Goal: Connect with others: Connect with other users

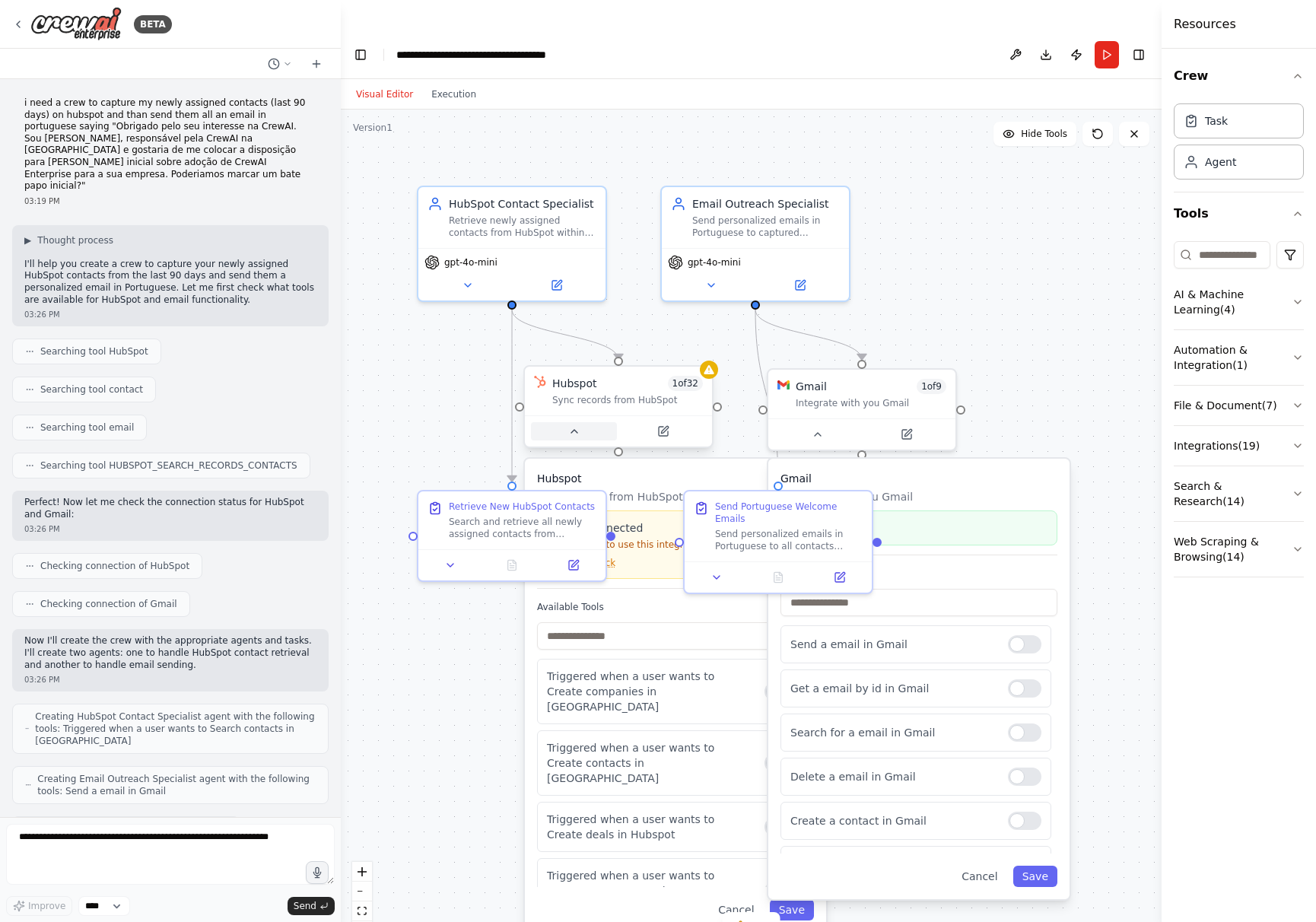
click at [575, 425] on icon at bounding box center [574, 431] width 12 height 12
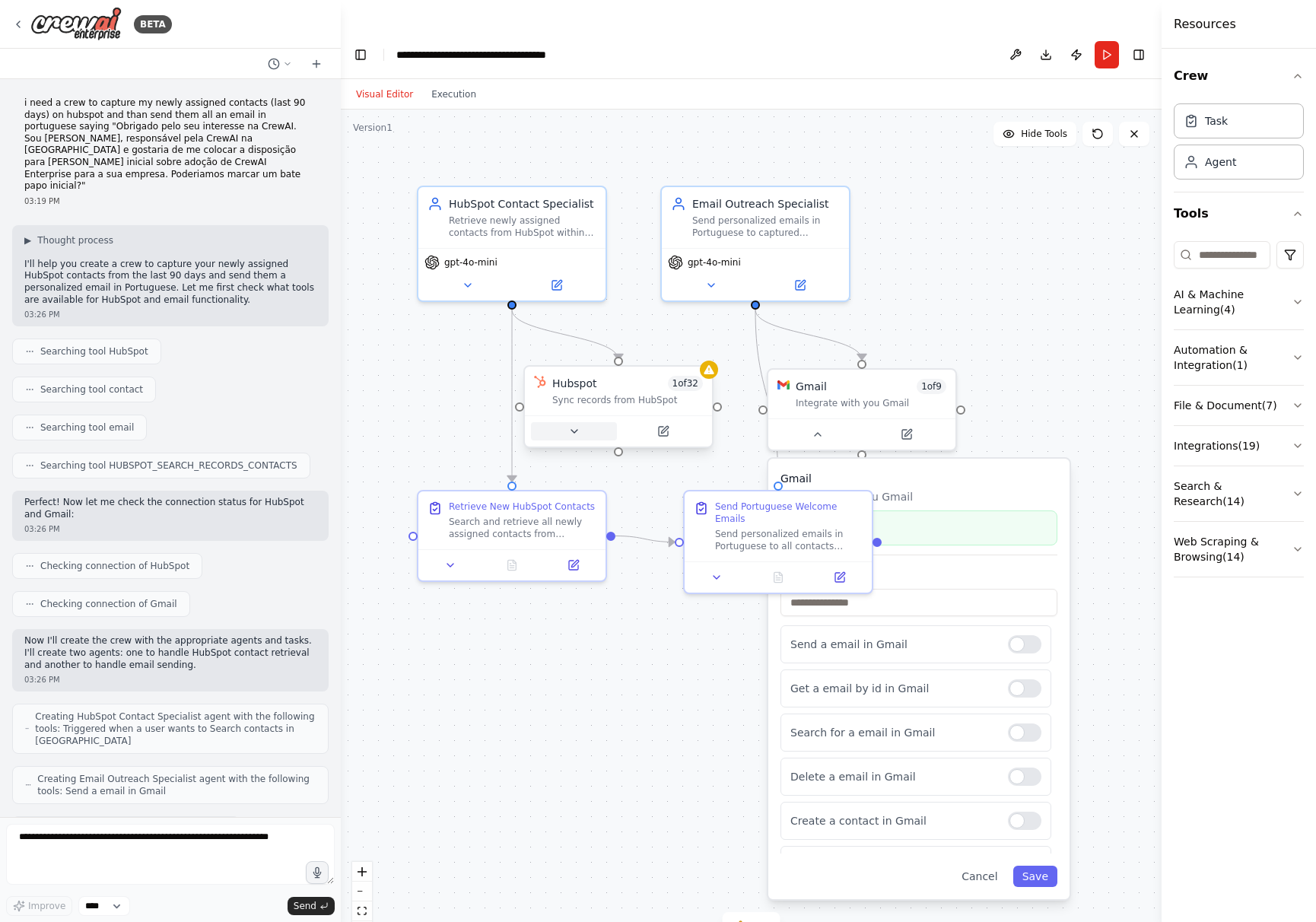
click at [575, 425] on icon at bounding box center [574, 431] width 12 height 12
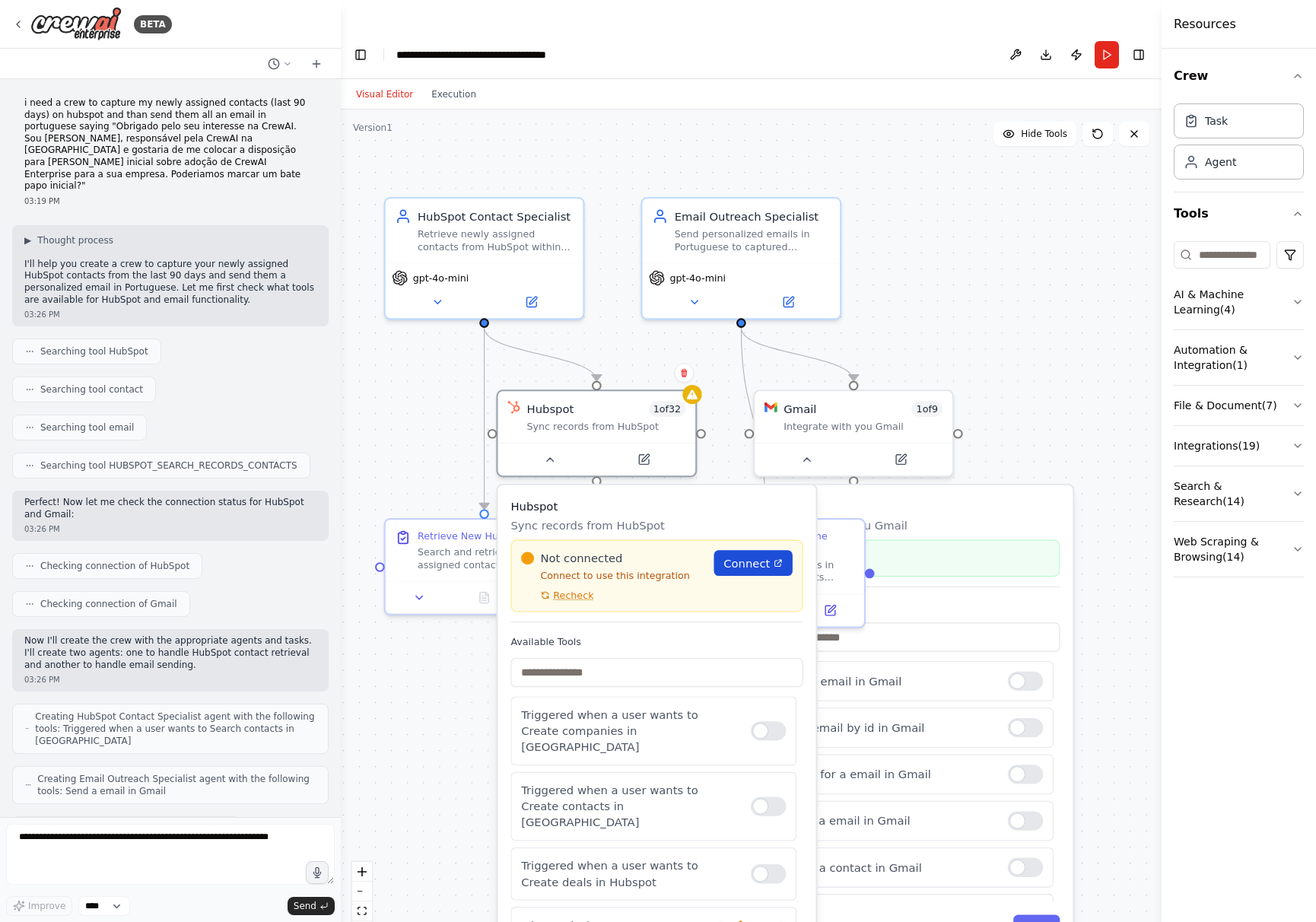
click at [740, 556] on span "Connect" at bounding box center [746, 563] width 47 height 16
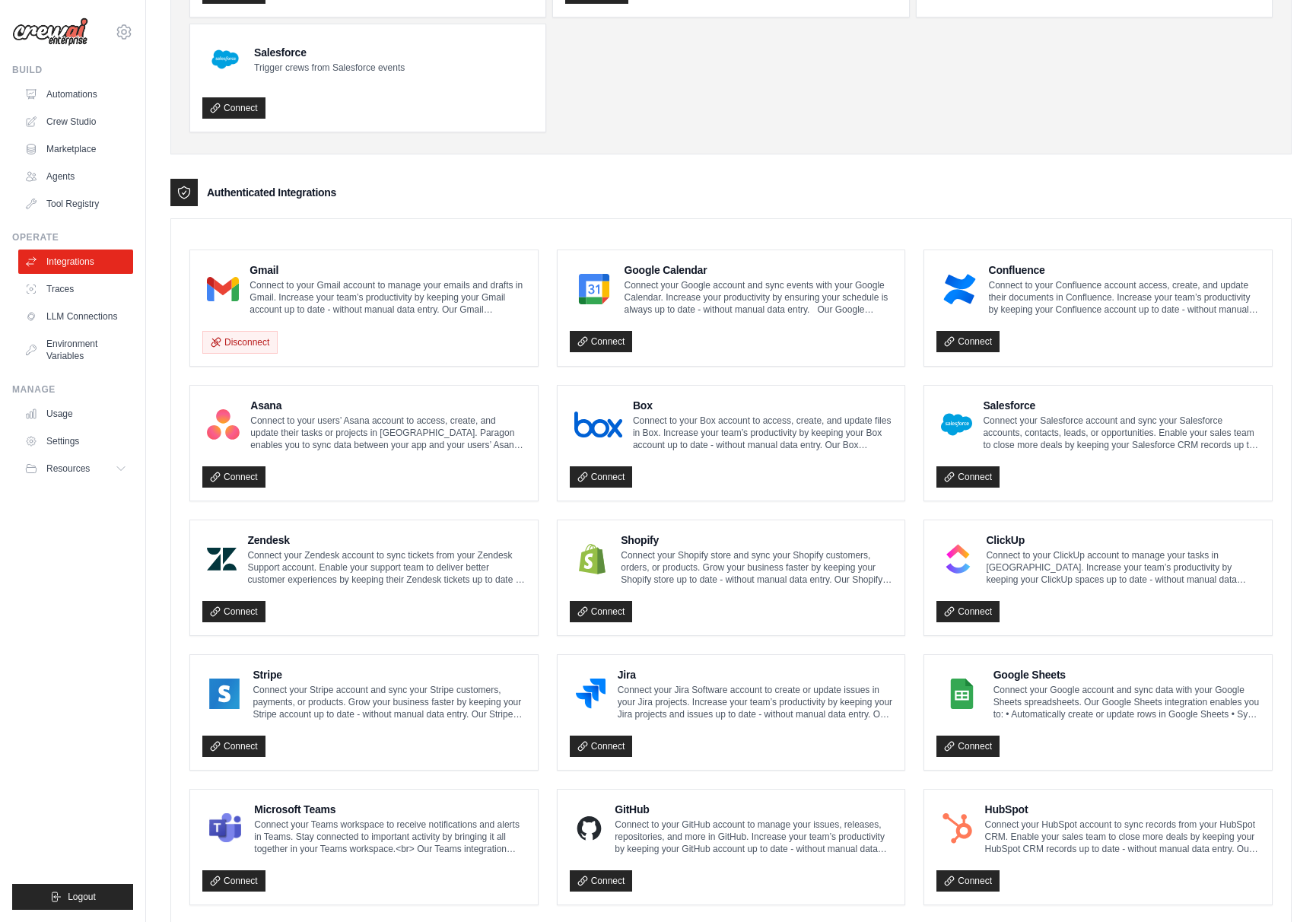
scroll to position [237, 0]
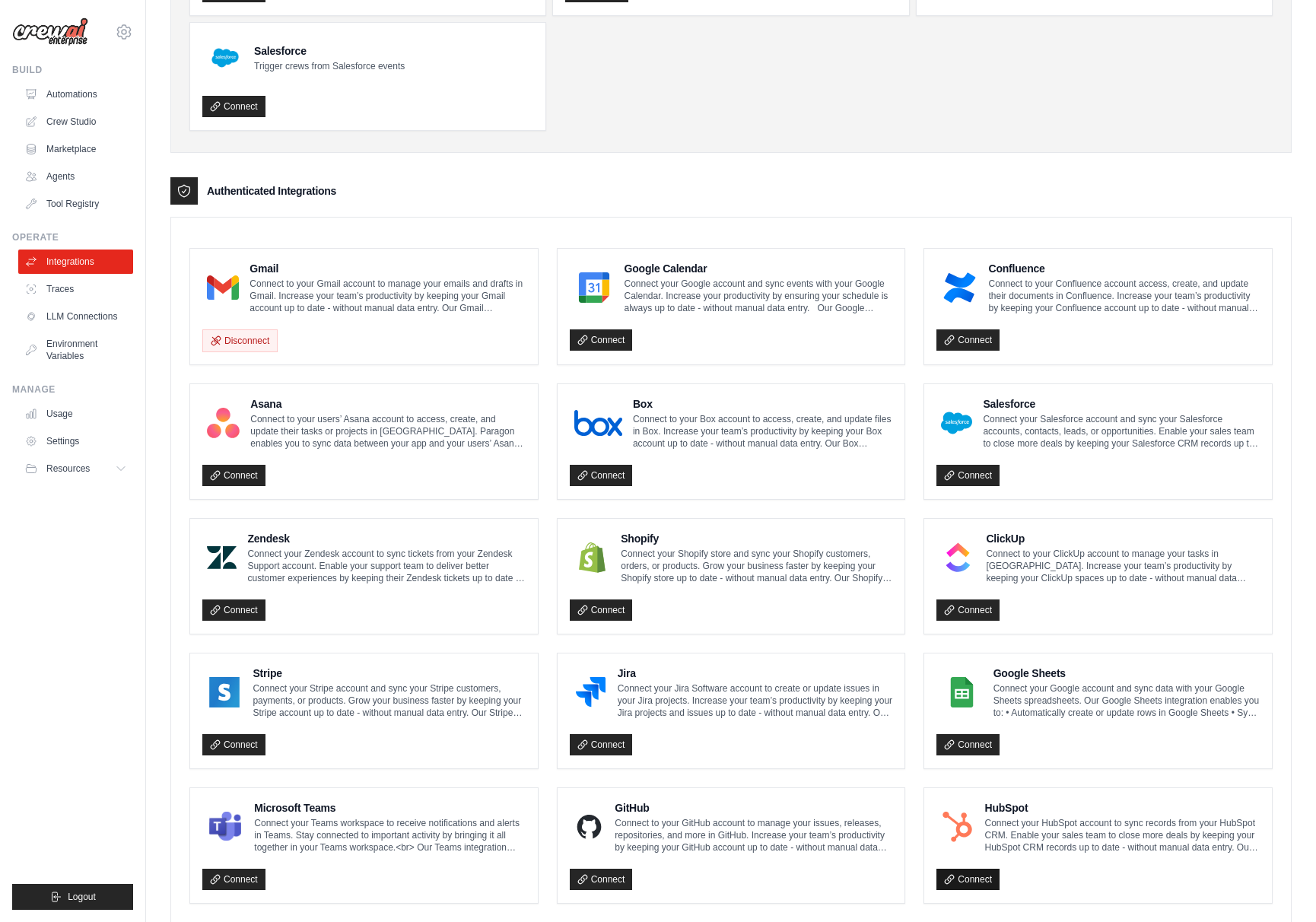
click at [973, 869] on link "Connect" at bounding box center [967, 880] width 63 height 21
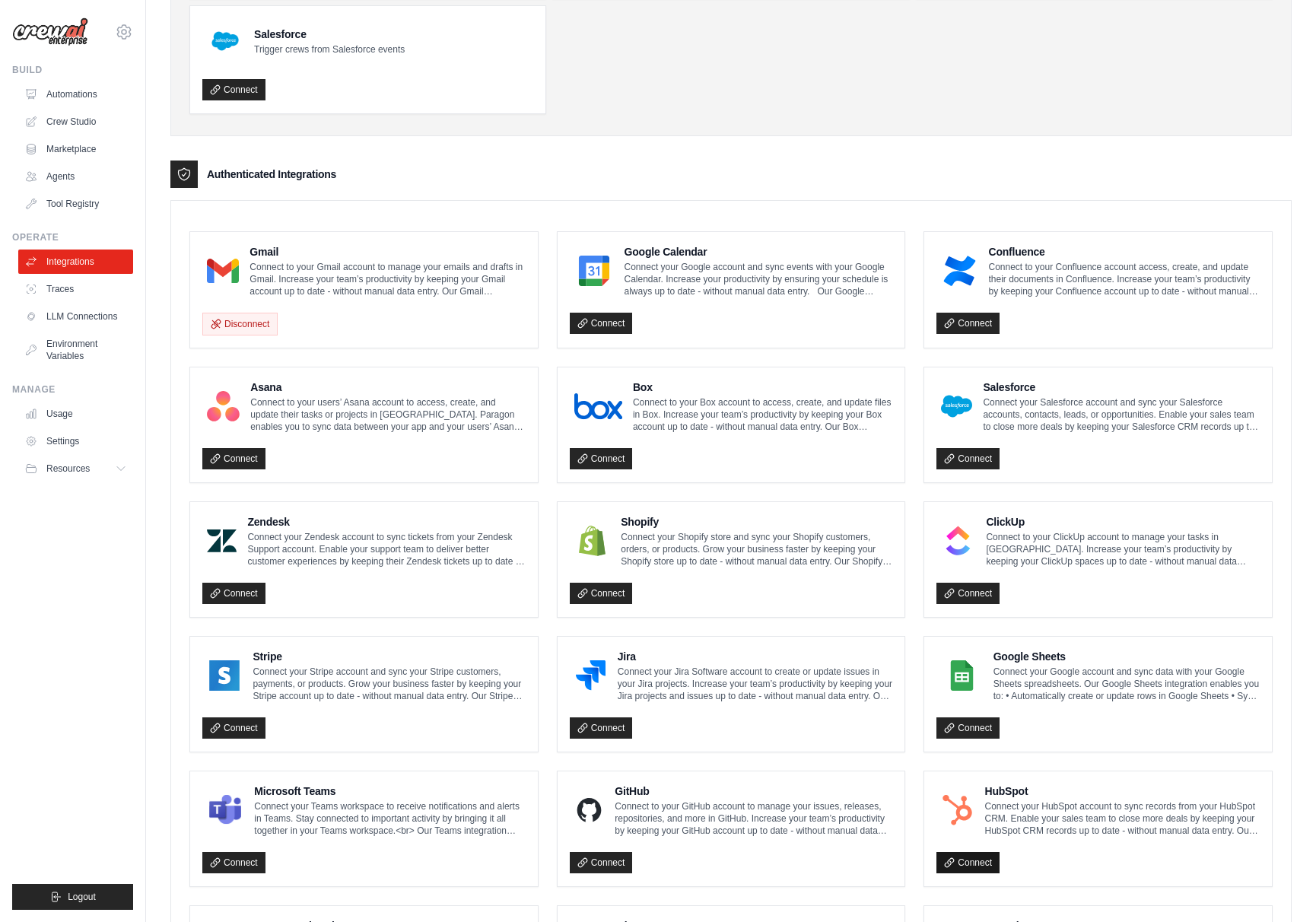
scroll to position [251, 0]
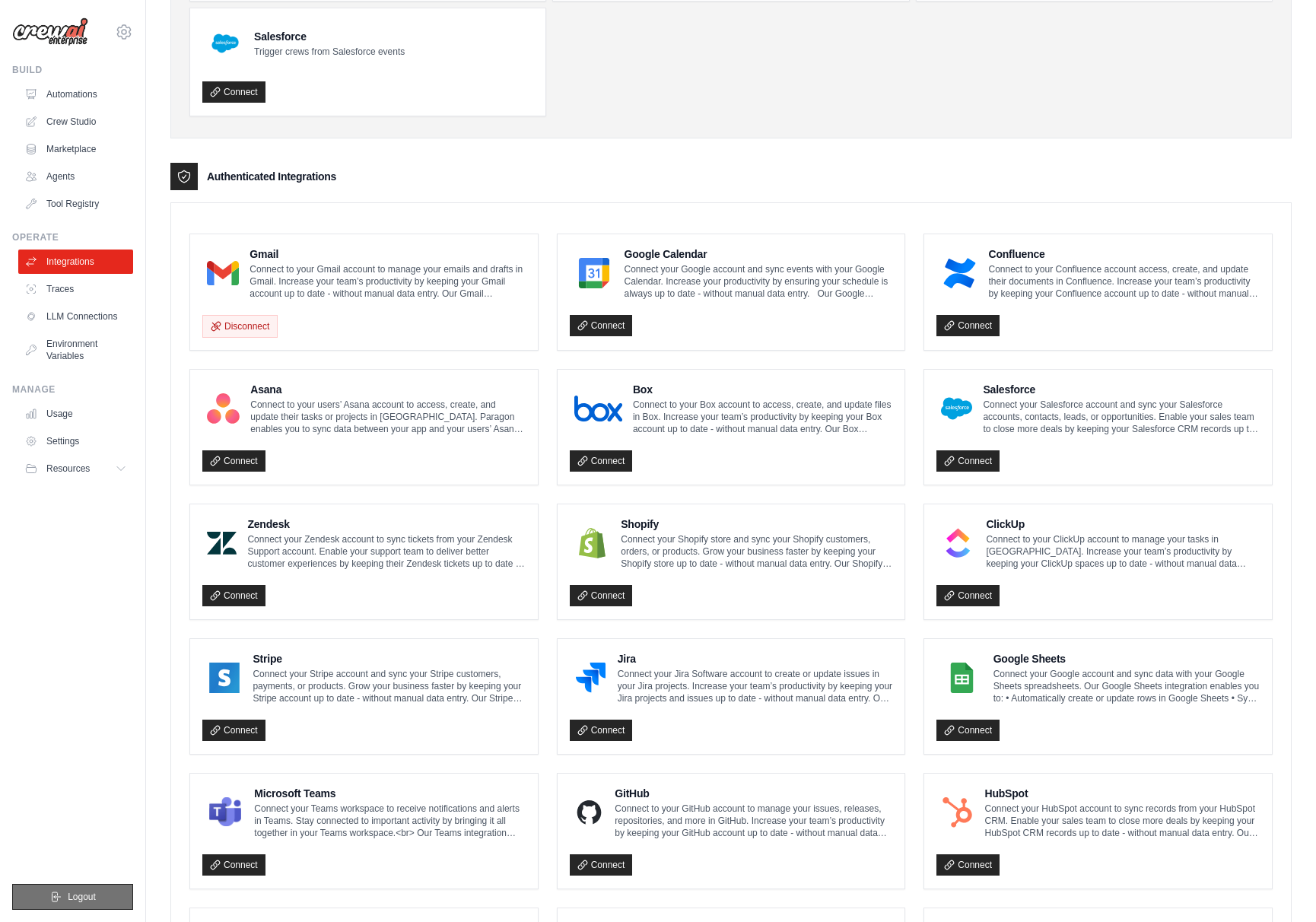
click at [66, 892] on button "Logout" at bounding box center [72, 898] width 121 height 26
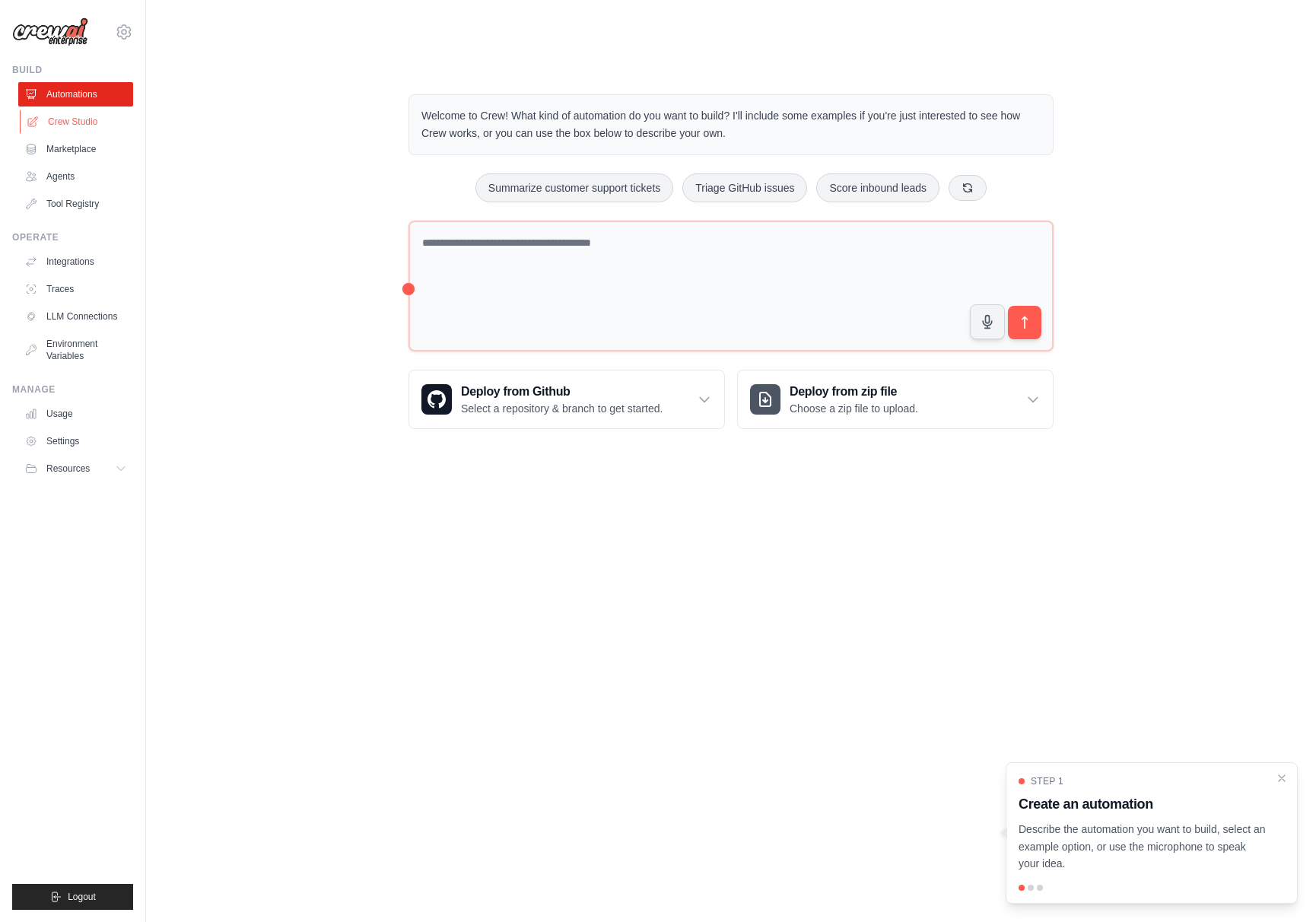
click at [67, 127] on link "Crew Studio" at bounding box center [77, 122] width 115 height 24
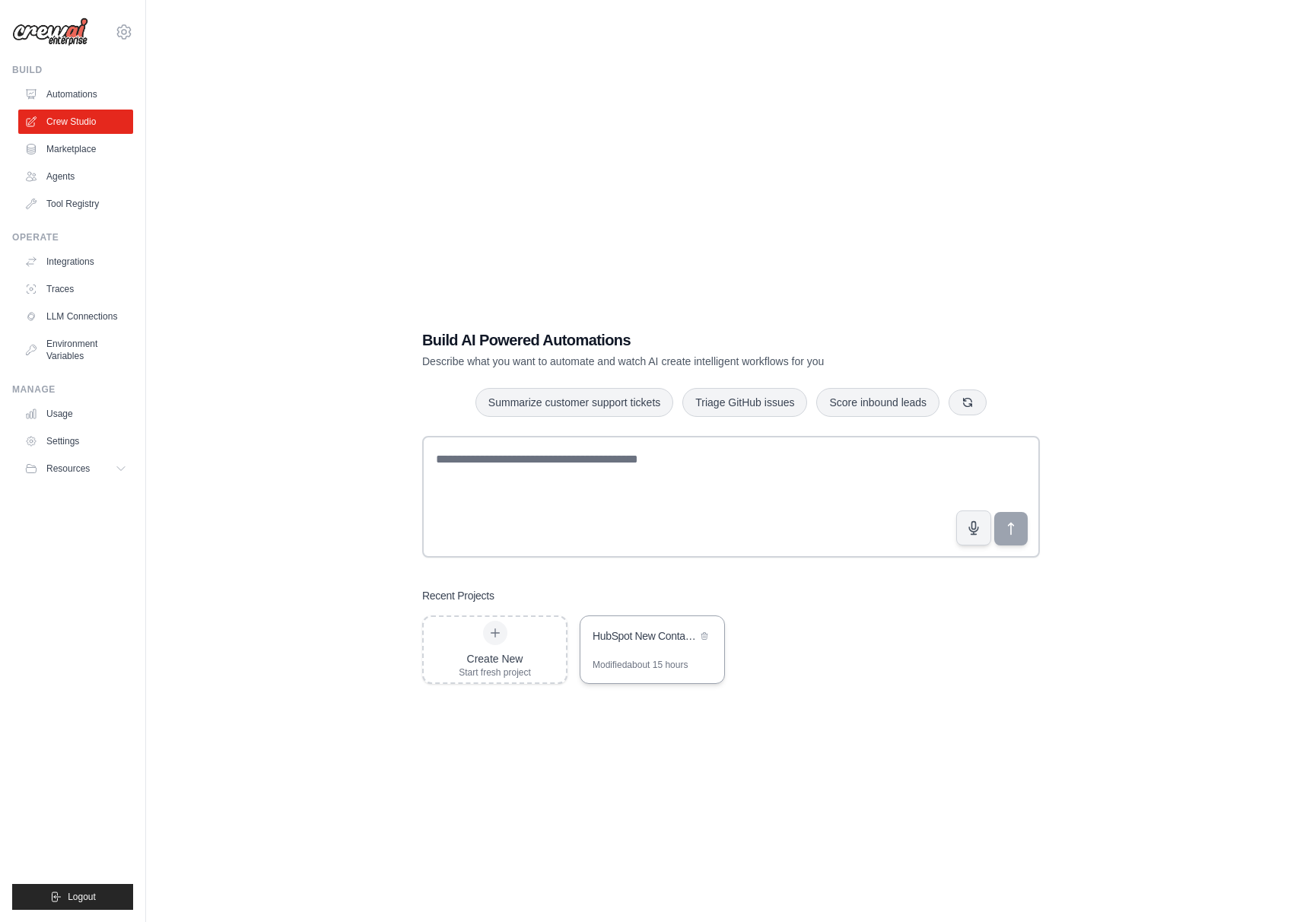
click at [637, 629] on div "HubSpot New Contact Portuguese Outreach" at bounding box center [645, 637] width 105 height 15
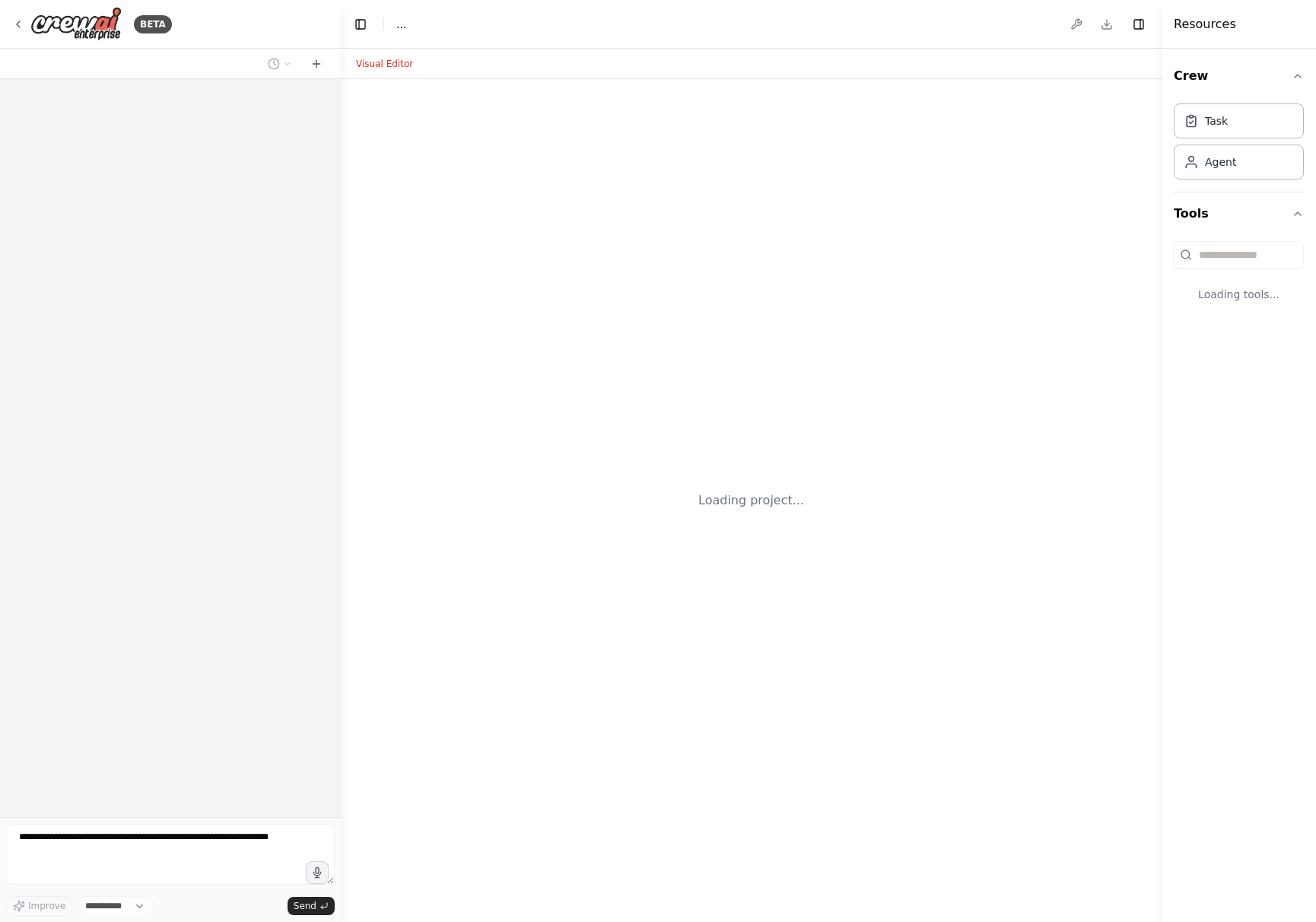
select select "****"
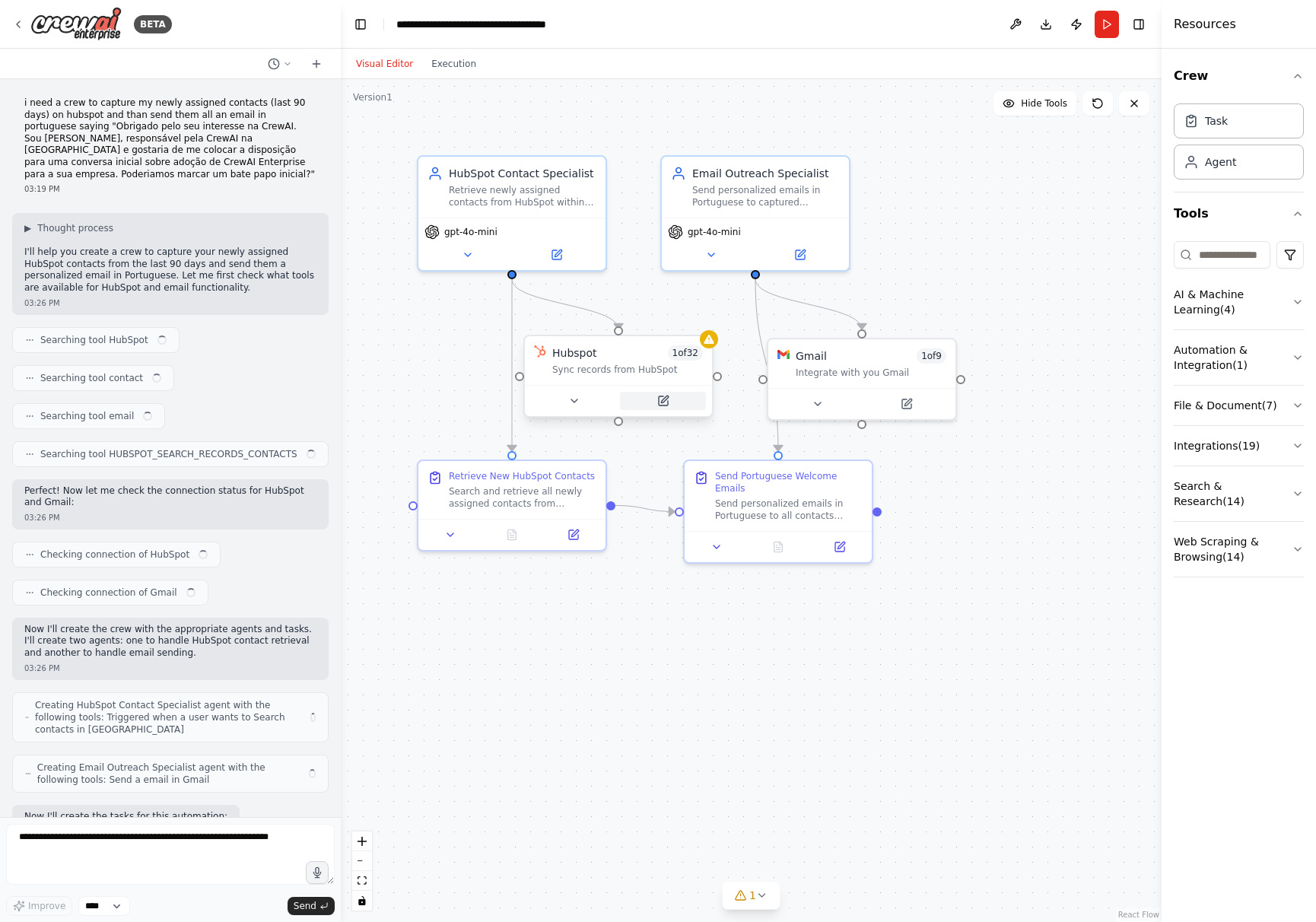
scroll to position [799, 0]
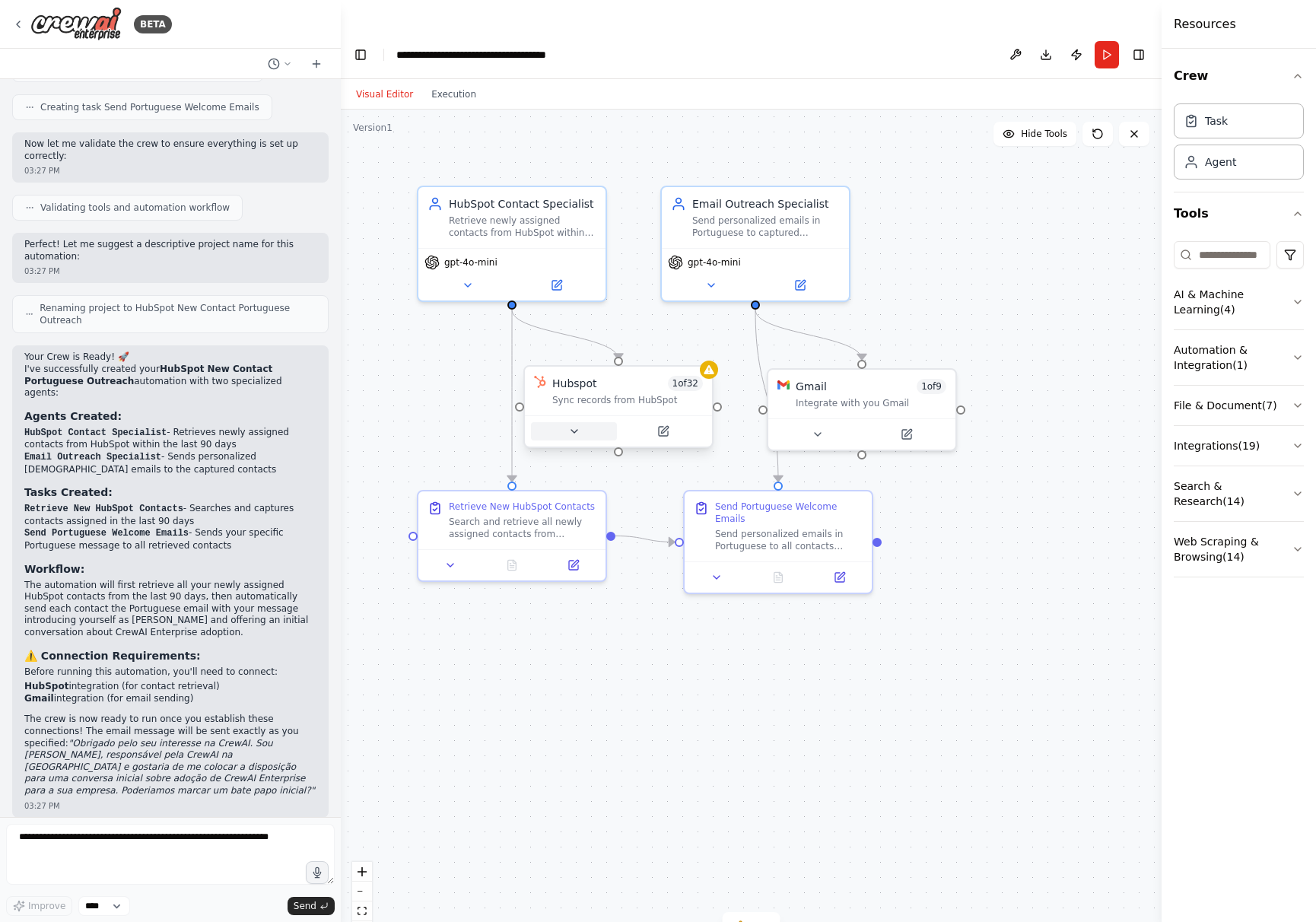
click at [572, 430] on icon at bounding box center [574, 431] width 6 height 3
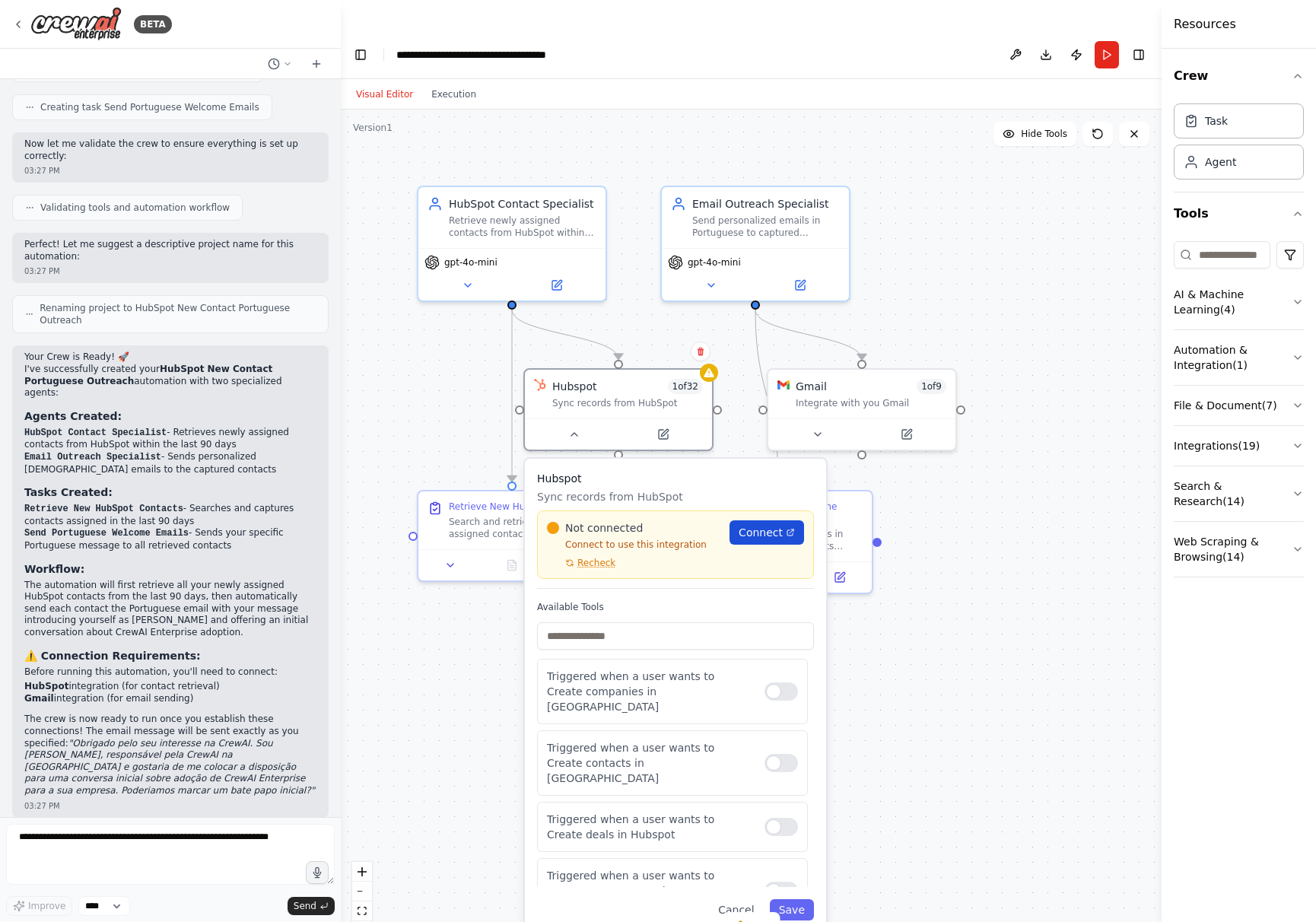
click at [758, 521] on link "Connect" at bounding box center [767, 533] width 75 height 24
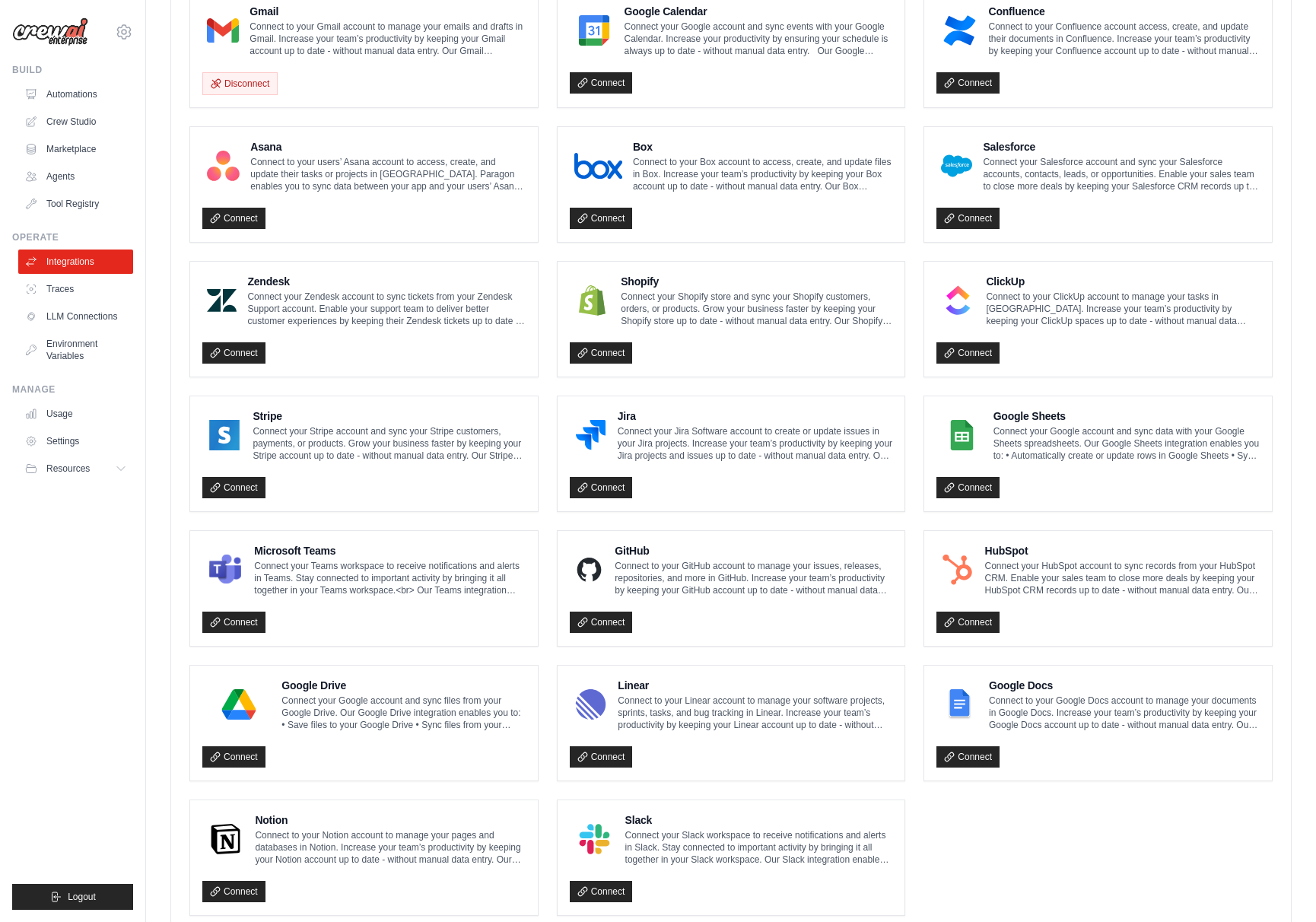
scroll to position [504, 0]
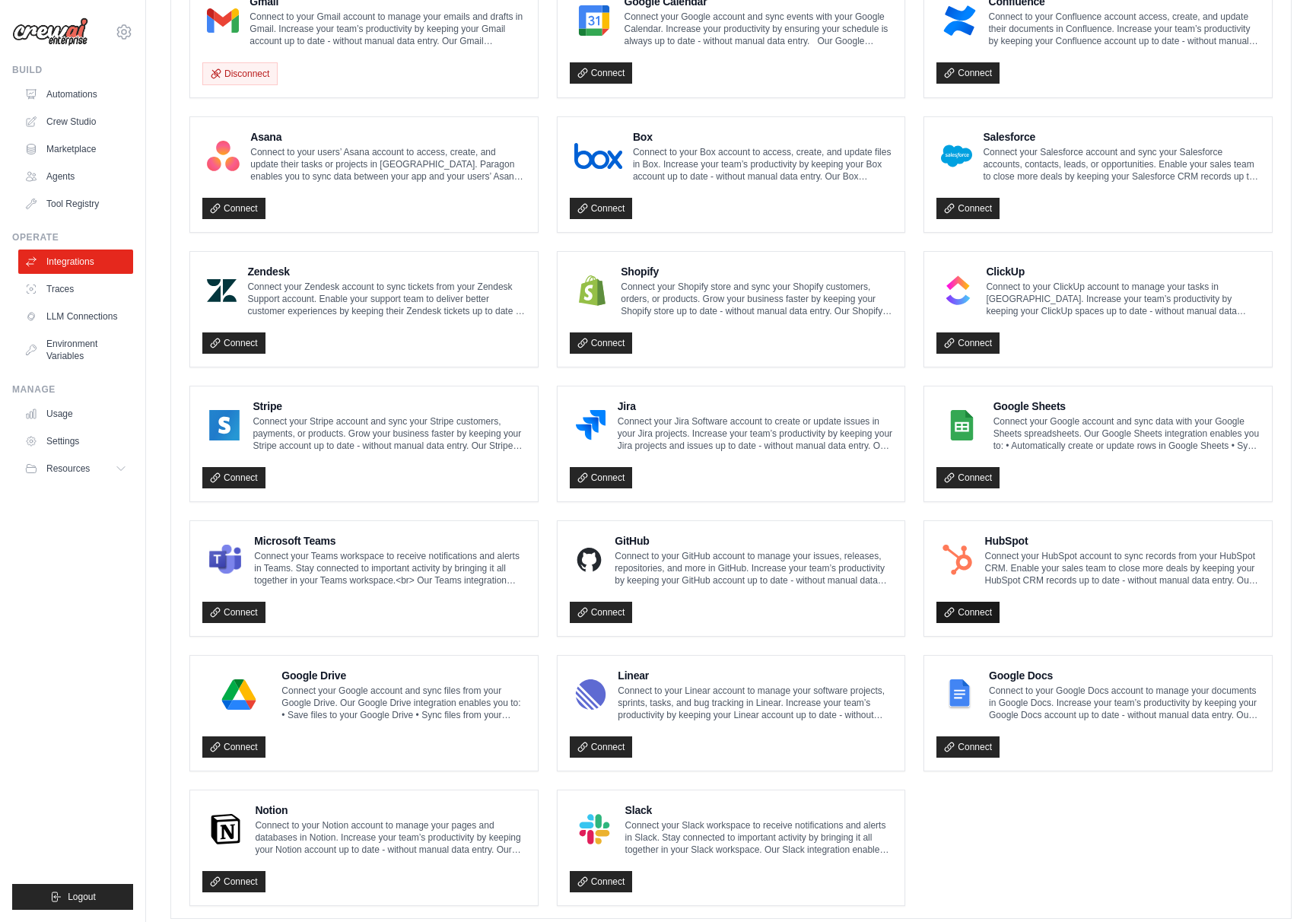
click at [973, 602] on link "Connect" at bounding box center [967, 613] width 63 height 21
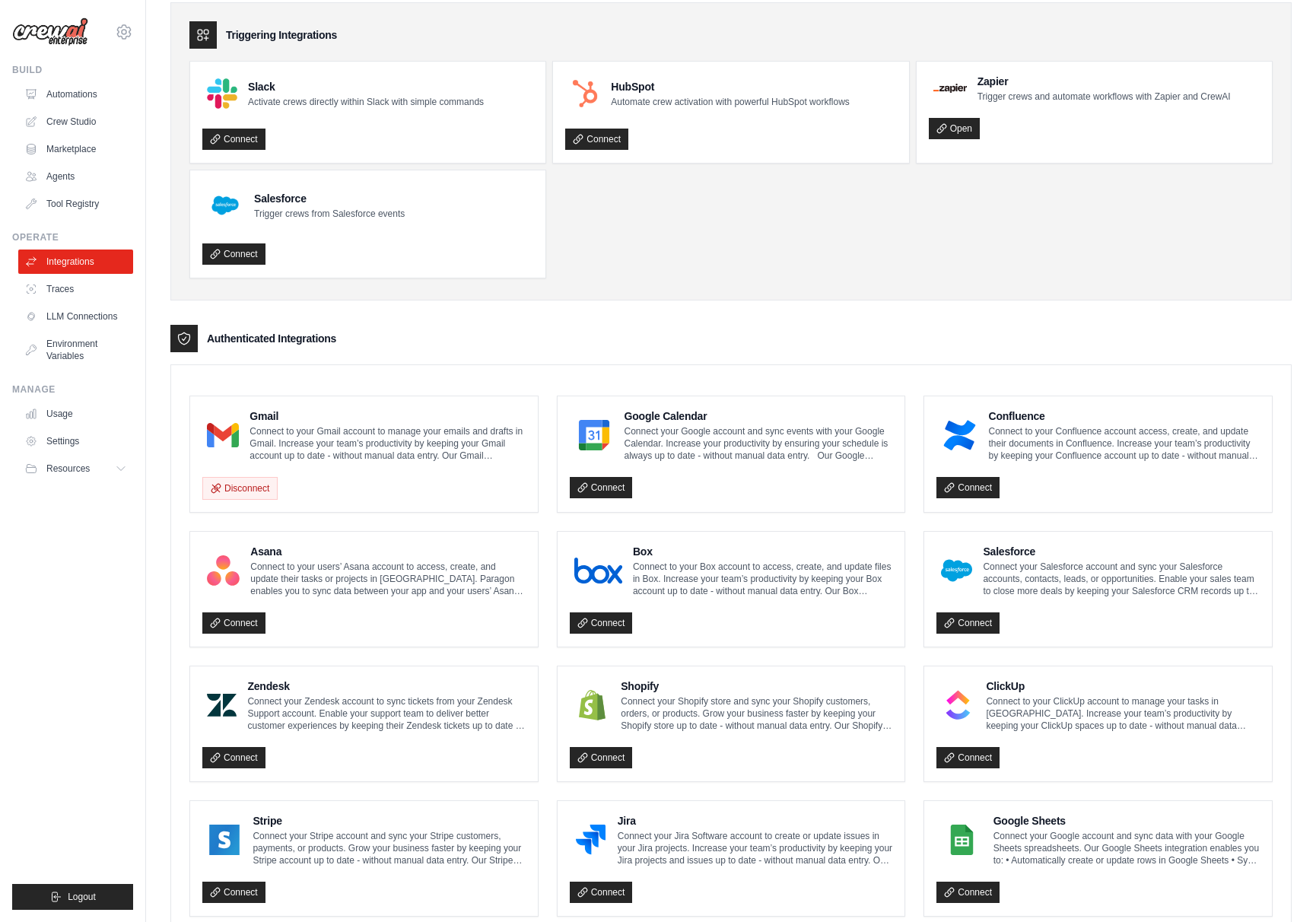
scroll to position [0, 0]
